Goal: Task Accomplishment & Management: Complete application form

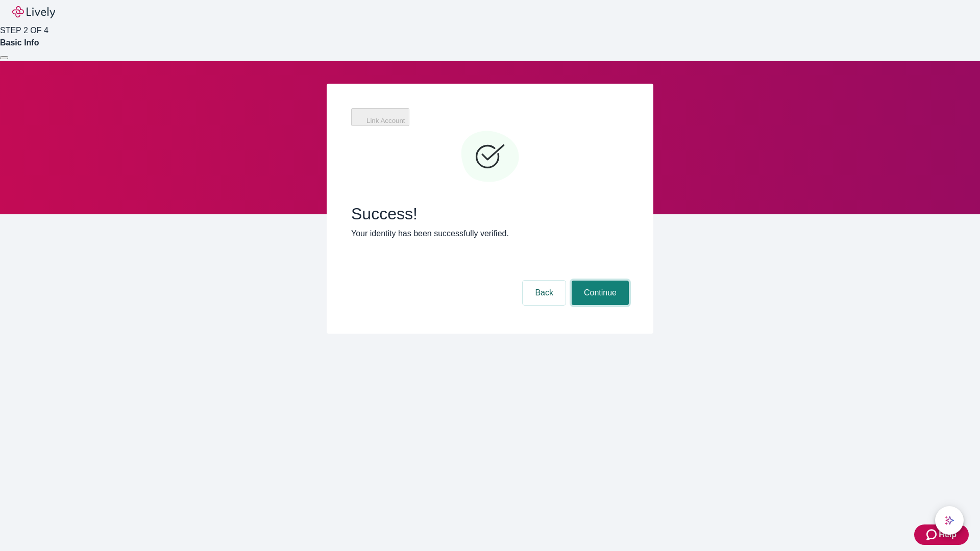
click at [599, 281] on button "Continue" at bounding box center [600, 293] width 57 height 25
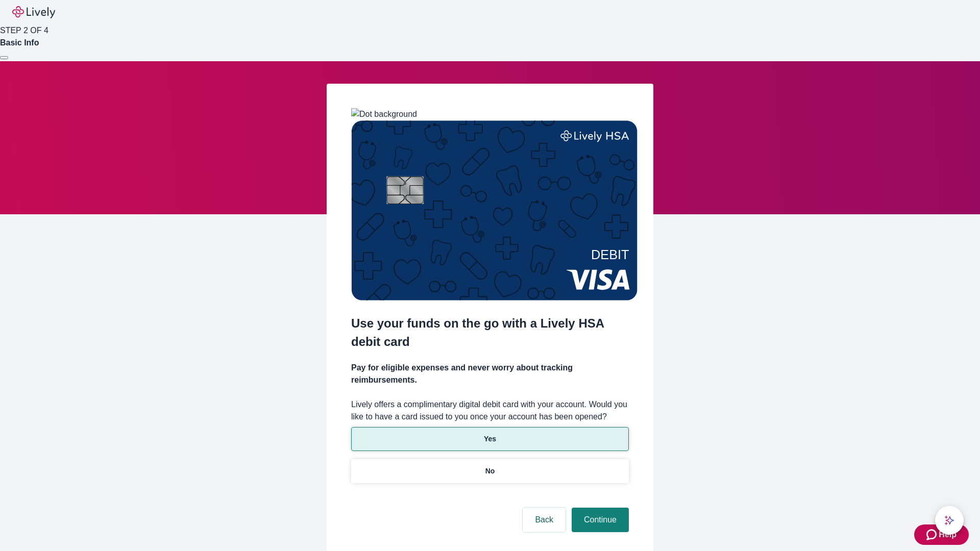
click at [490, 434] on p "Yes" at bounding box center [490, 439] width 12 height 11
click at [599, 508] on button "Continue" at bounding box center [600, 520] width 57 height 25
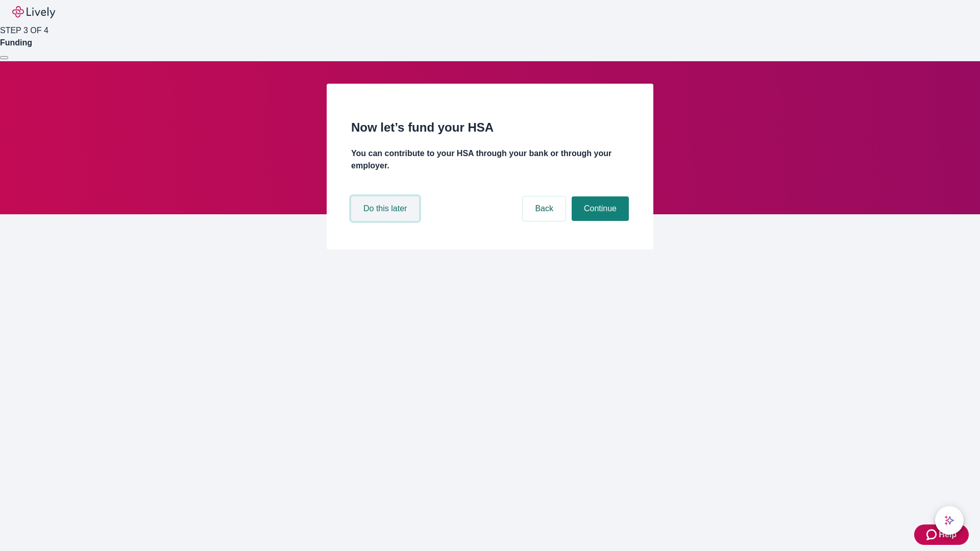
click at [386, 221] on button "Do this later" at bounding box center [385, 209] width 68 height 25
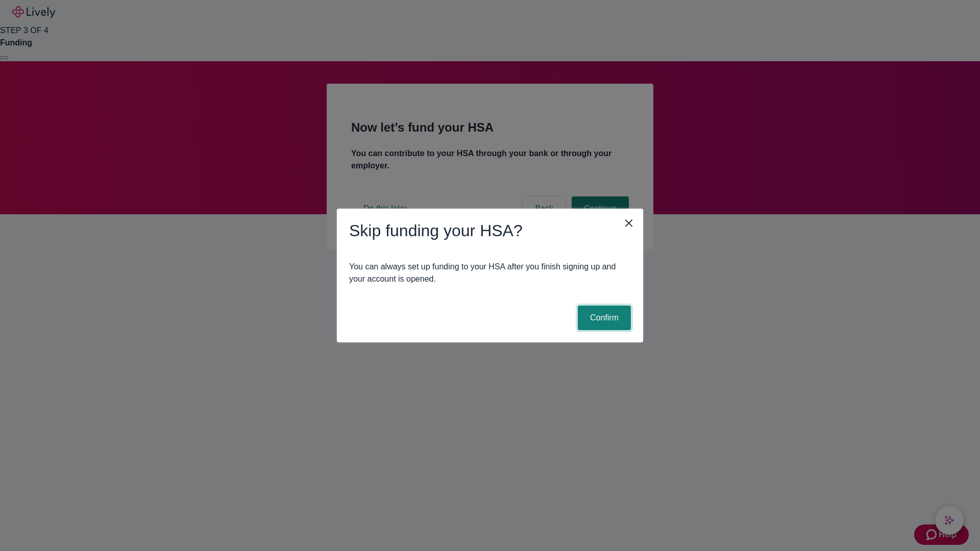
click at [603, 318] on button "Confirm" at bounding box center [604, 318] width 53 height 25
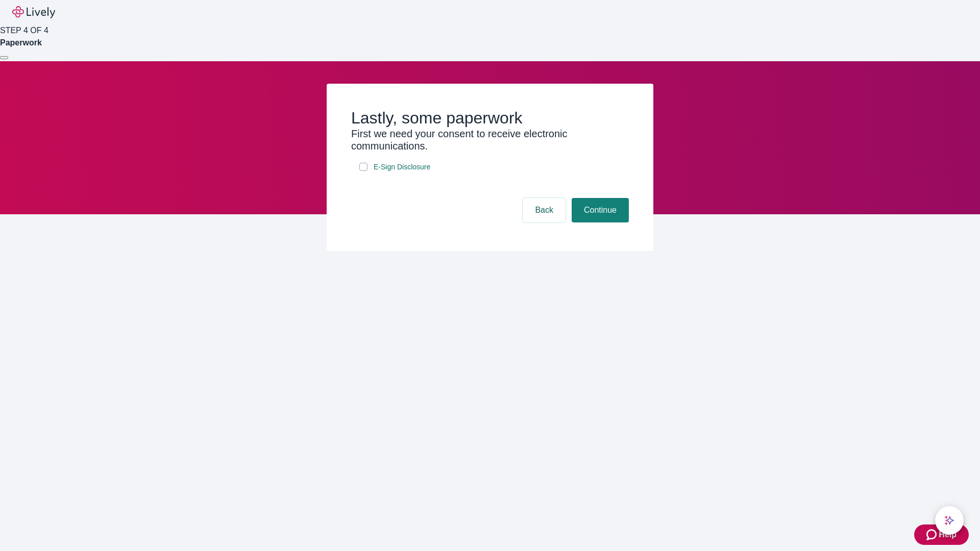
click at [363, 171] on input "E-Sign Disclosure" at bounding box center [363, 167] width 8 height 8
checkbox input "true"
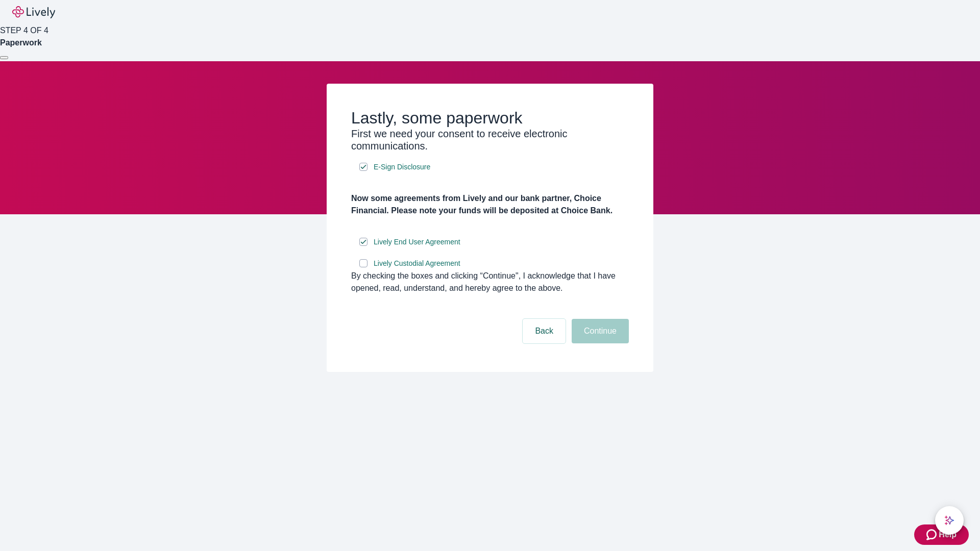
click at [363, 268] on input "Lively Custodial Agreement" at bounding box center [363, 263] width 8 height 8
checkbox input "true"
click at [599, 344] on button "Continue" at bounding box center [600, 331] width 57 height 25
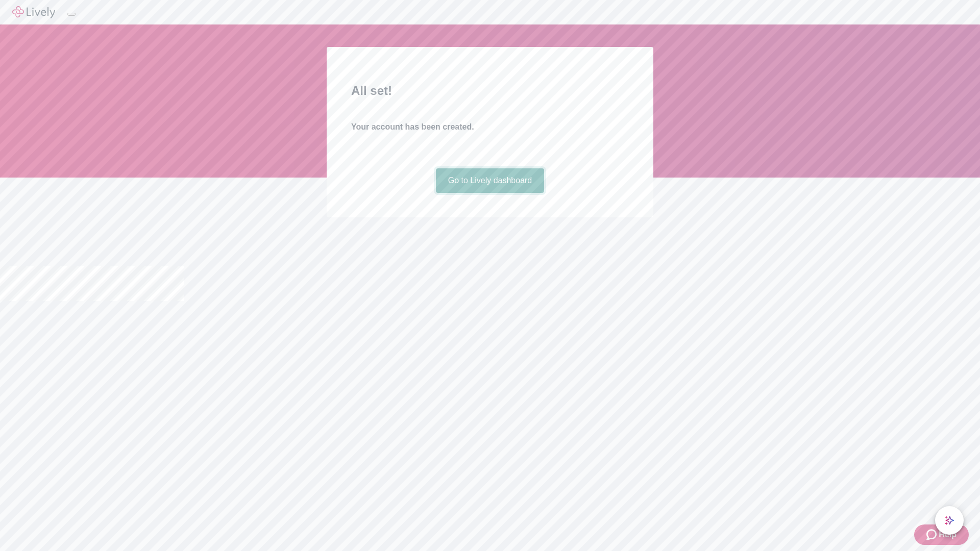
click at [490, 193] on link "Go to Lively dashboard" at bounding box center [490, 180] width 109 height 25
